Goal: Task Accomplishment & Management: Manage account settings

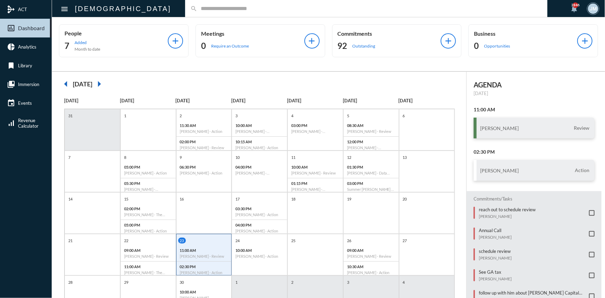
click at [197, 10] on input "text" at bounding box center [369, 9] width 345 height 6
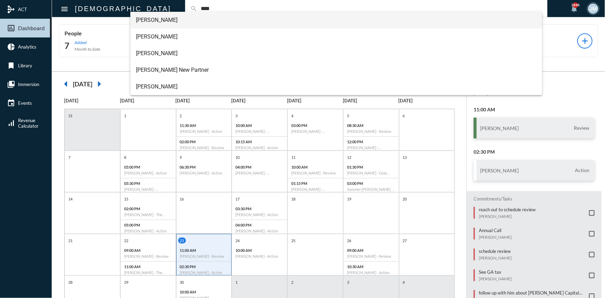
type input "****"
click at [157, 21] on span "[PERSON_NAME]" at bounding box center [336, 20] width 401 height 17
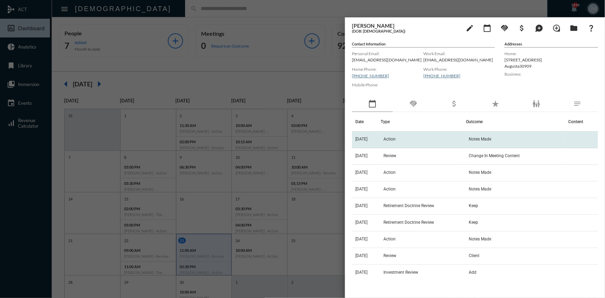
click at [396, 137] on span "Action" at bounding box center [389, 139] width 12 height 5
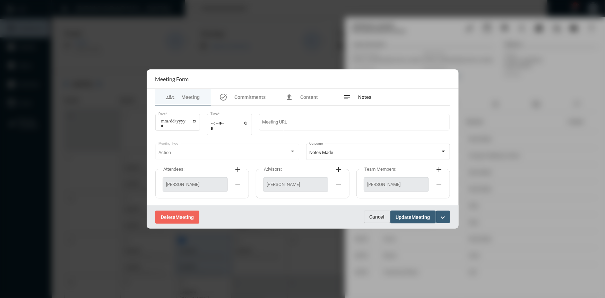
click at [356, 97] on div "notes Notes" at bounding box center [357, 97] width 28 height 8
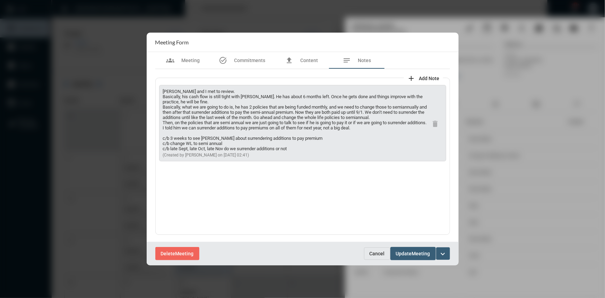
click at [375, 246] on div "Delete Meeting Cancel Update Meeting expand_more" at bounding box center [303, 253] width 312 height 23
click at [370, 251] on span "Cancel" at bounding box center [377, 254] width 15 height 6
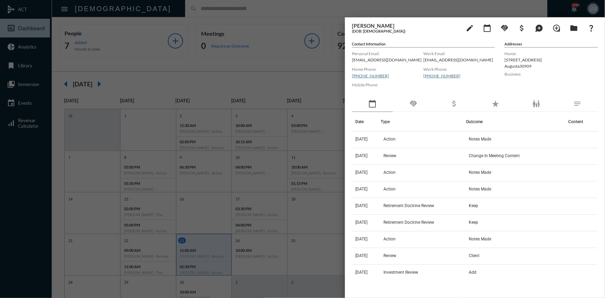
click at [257, 64] on div at bounding box center [302, 149] width 605 height 298
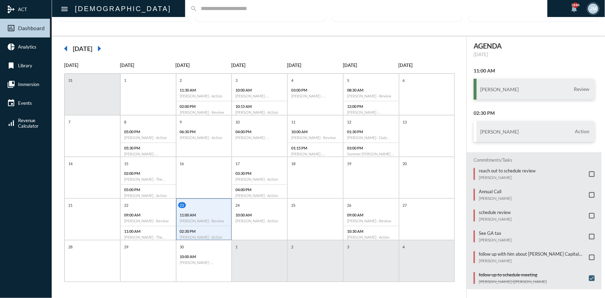
scroll to position [36, 0]
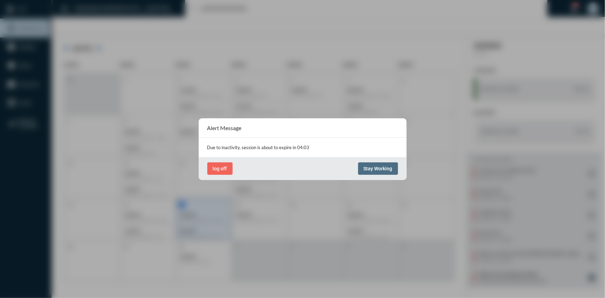
click at [382, 166] on span "Stay Working" at bounding box center [378, 169] width 29 height 6
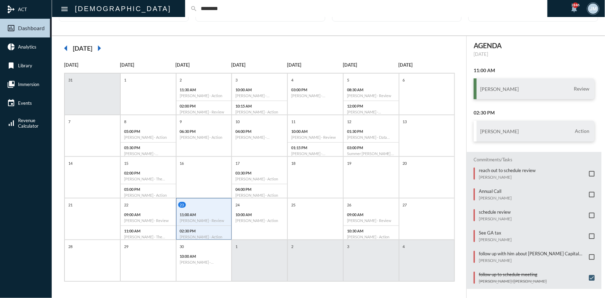
type input "********"
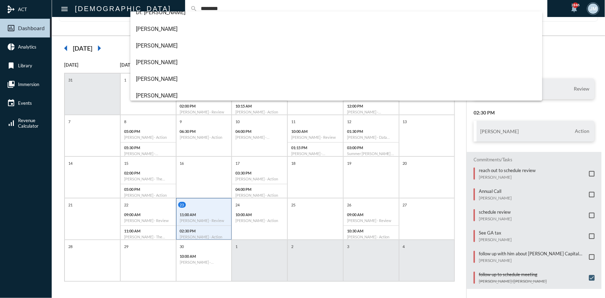
scroll to position [63, 0]
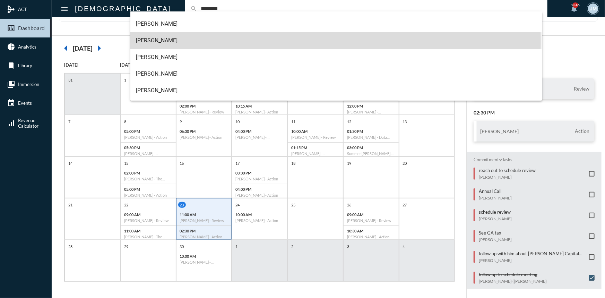
click at [162, 42] on span "Matthew Williams" at bounding box center [336, 40] width 401 height 17
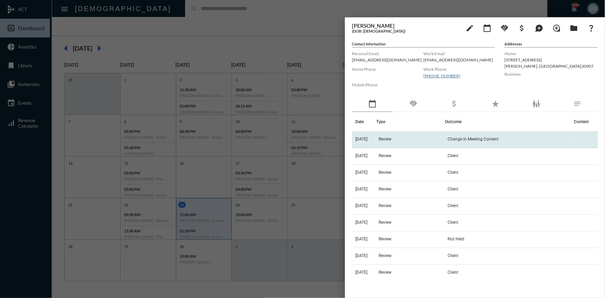
click at [384, 139] on td "Review" at bounding box center [410, 139] width 69 height 17
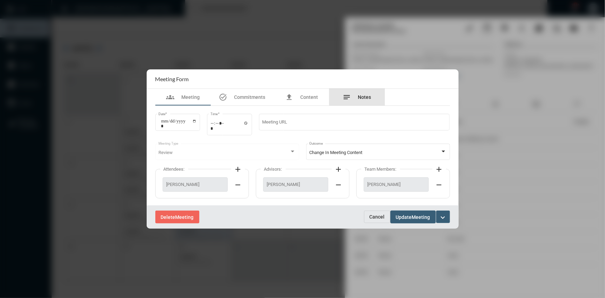
click at [363, 96] on span "Notes" at bounding box center [364, 97] width 13 height 6
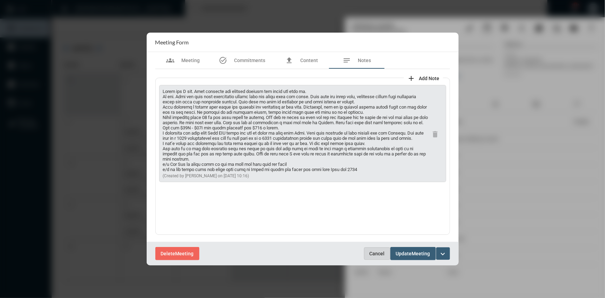
click at [375, 251] on span "Cancel" at bounding box center [377, 254] width 15 height 6
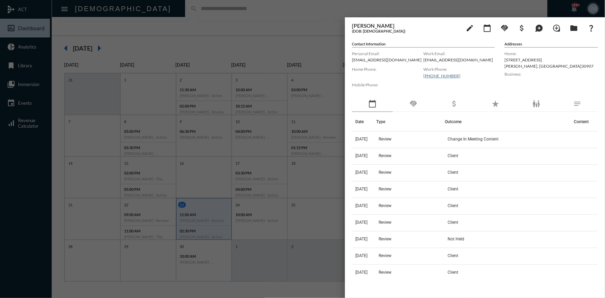
click at [287, 49] on div at bounding box center [302, 149] width 605 height 298
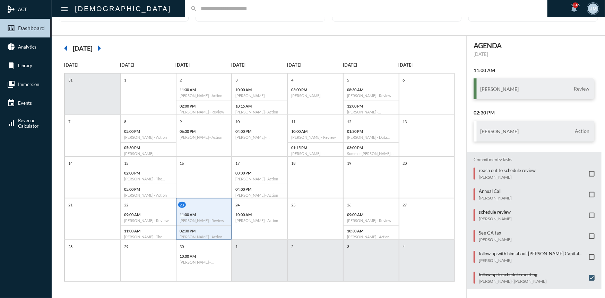
click at [589, 174] on span at bounding box center [592, 174] width 6 height 6
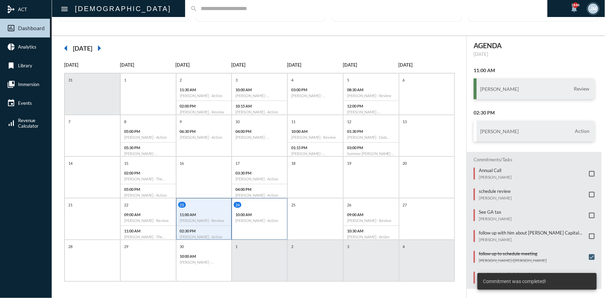
click at [257, 224] on div "10:00 AM Scott Martin - Action" at bounding box center [259, 217] width 55 height 16
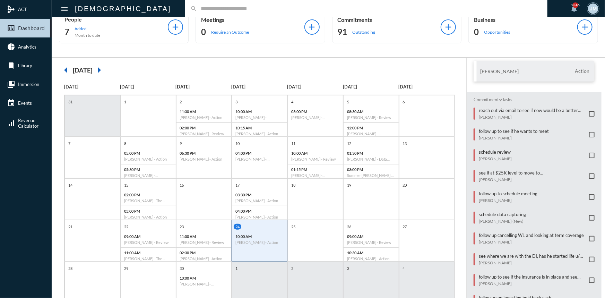
scroll to position [0, 0]
